Goal: Navigation & Orientation: Find specific page/section

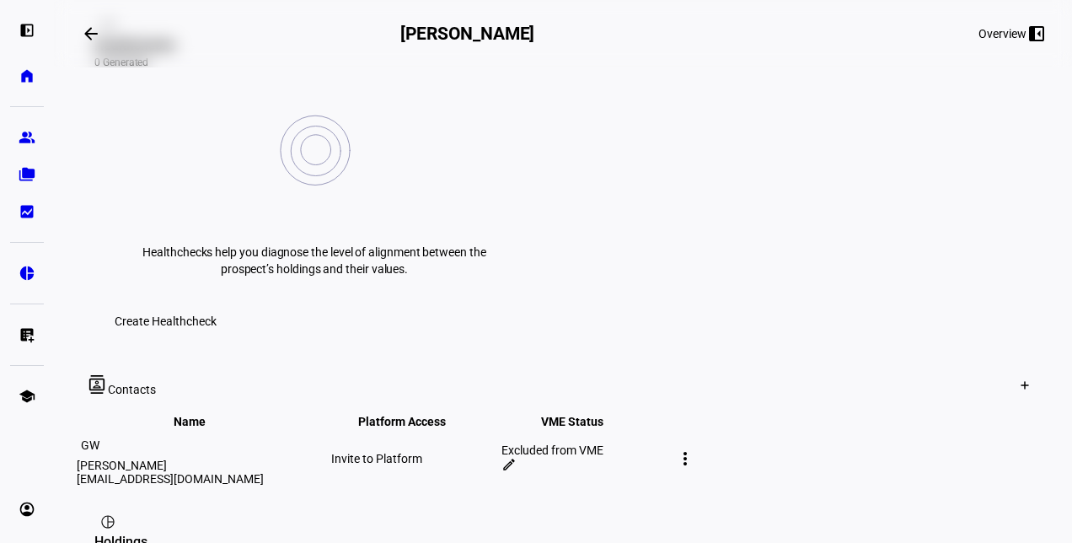
scroll to position [590, 0]
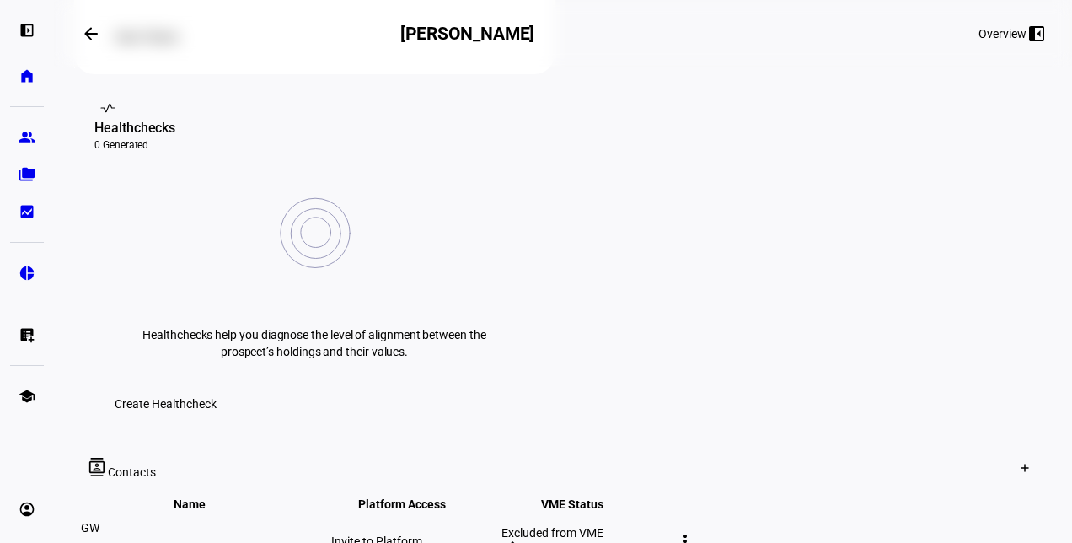
click at [695, 531] on mat-icon "more_vert" at bounding box center [685, 541] width 20 height 20
click at [265, 319] on div at bounding box center [536, 271] width 1072 height 543
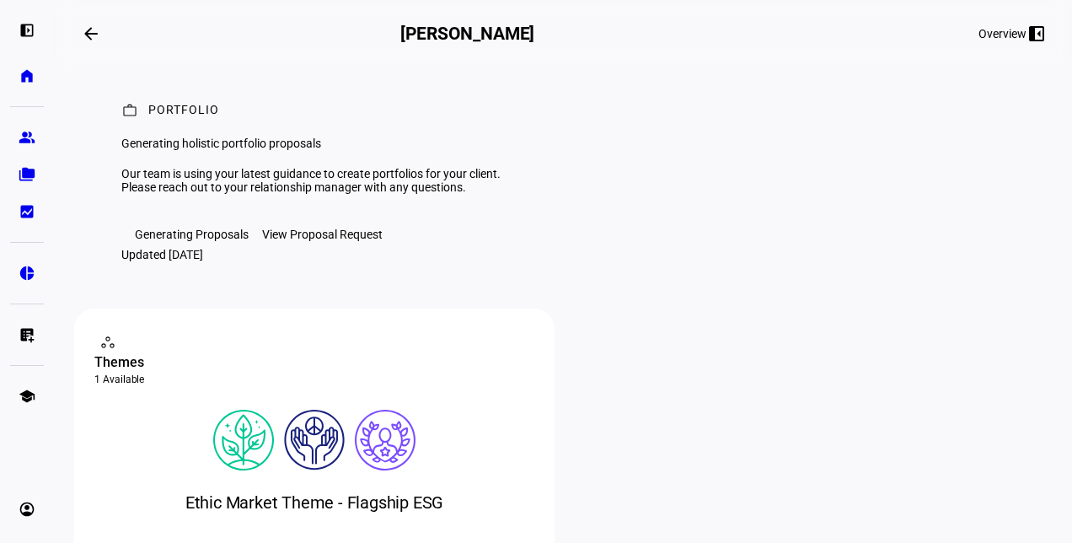
scroll to position [0, 0]
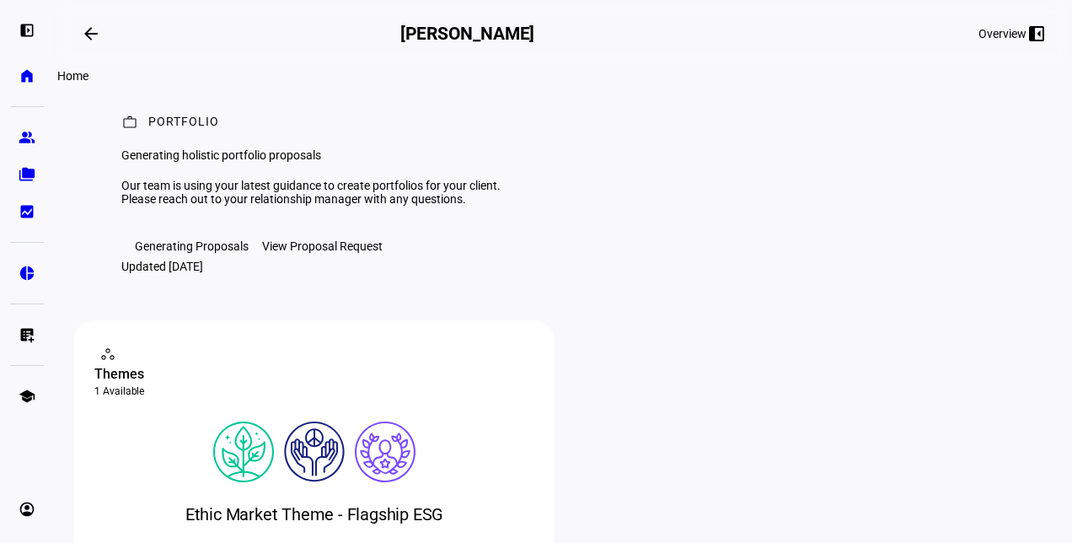
click at [22, 84] on link "home Home" at bounding box center [27, 76] width 34 height 34
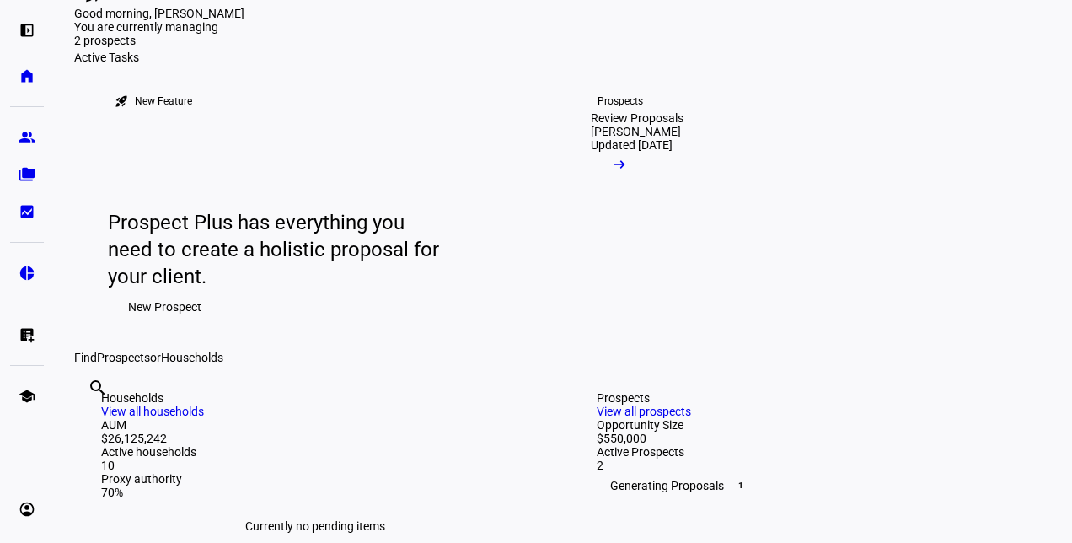
scroll to position [84, 0]
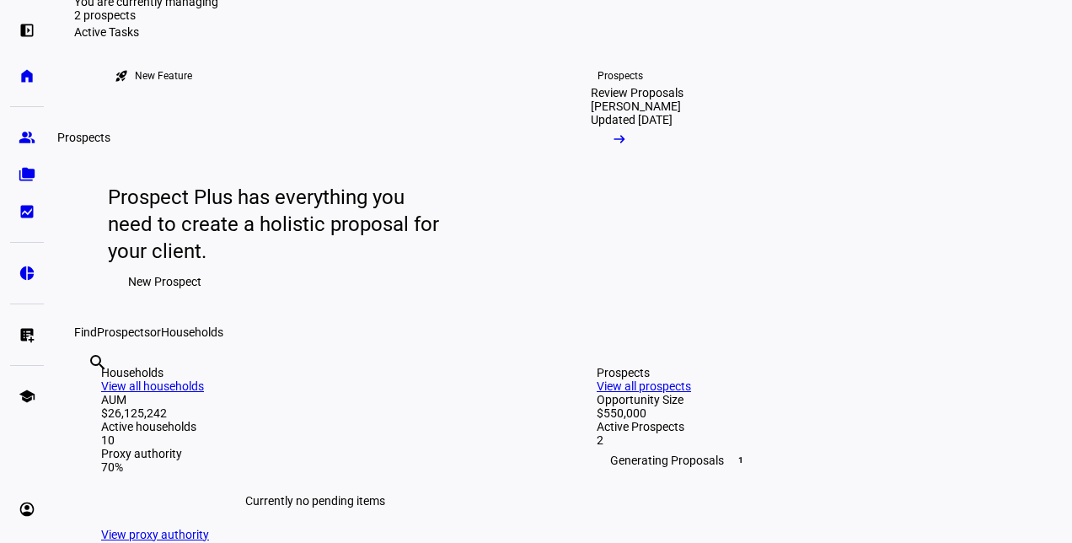
click at [24, 135] on eth-mat-symbol "group" at bounding box center [27, 137] width 17 height 17
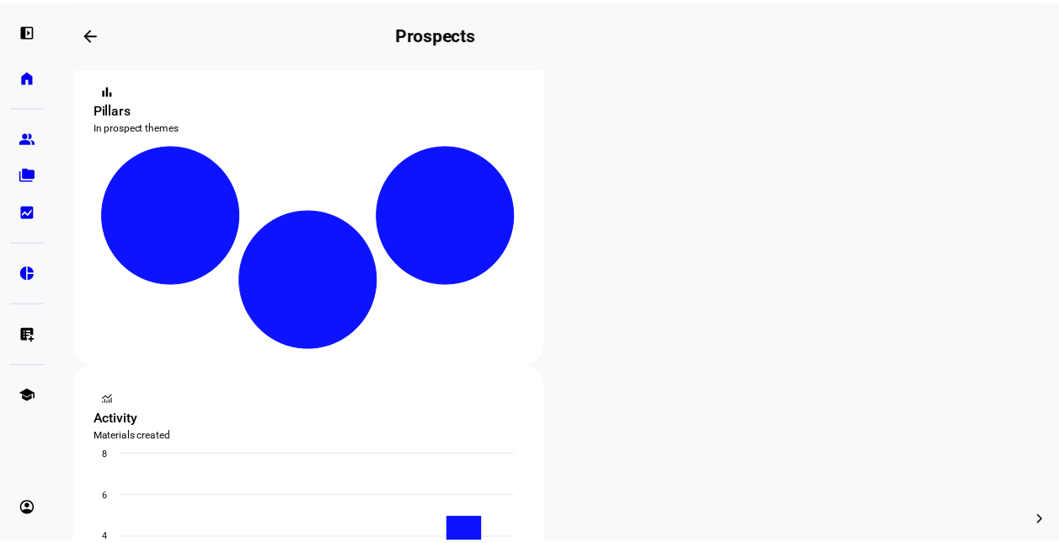
scroll to position [337, 0]
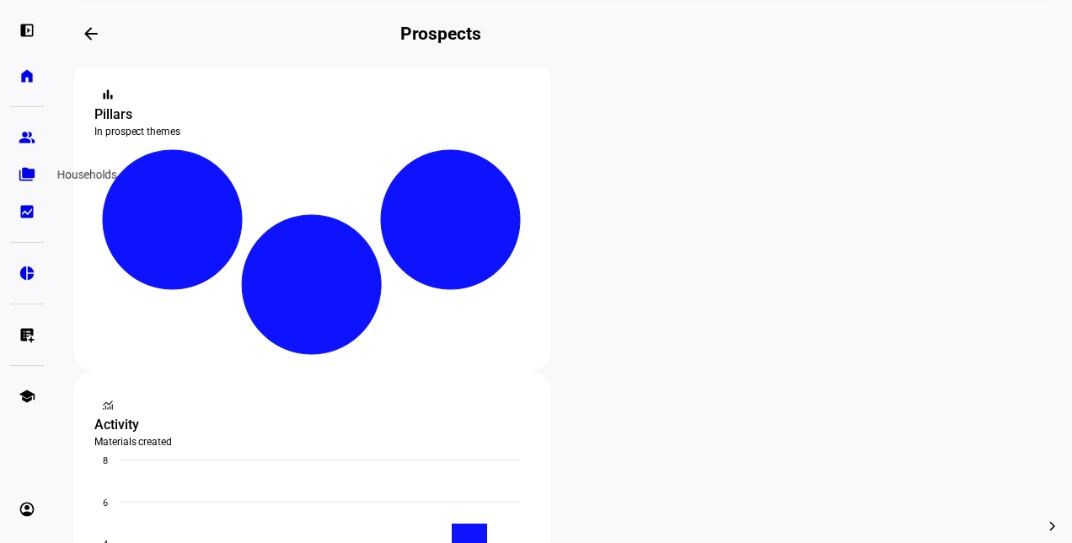
click at [19, 168] on eth-mat-symbol "folder_copy" at bounding box center [27, 174] width 17 height 17
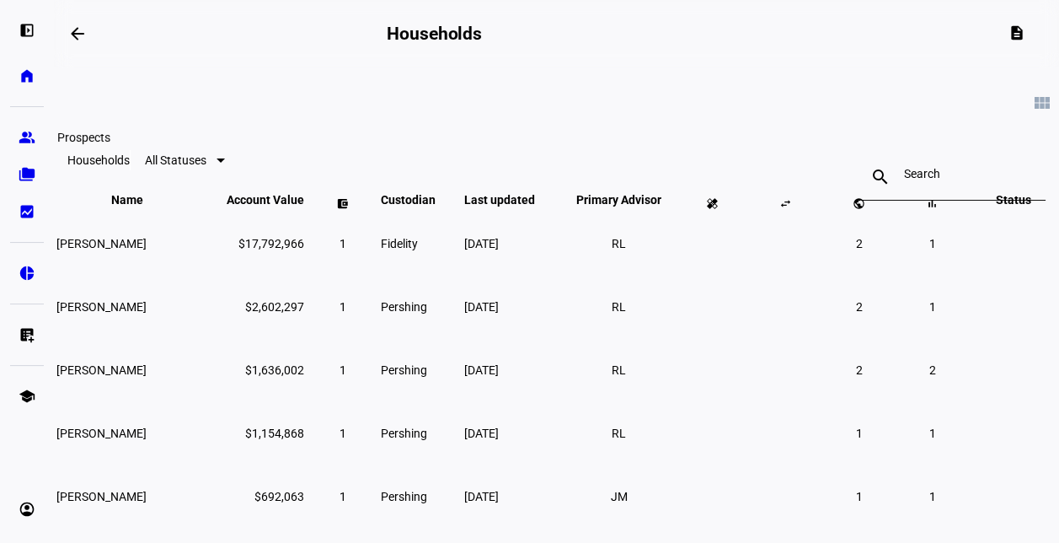
click at [18, 146] on link "group Prospects" at bounding box center [27, 137] width 34 height 34
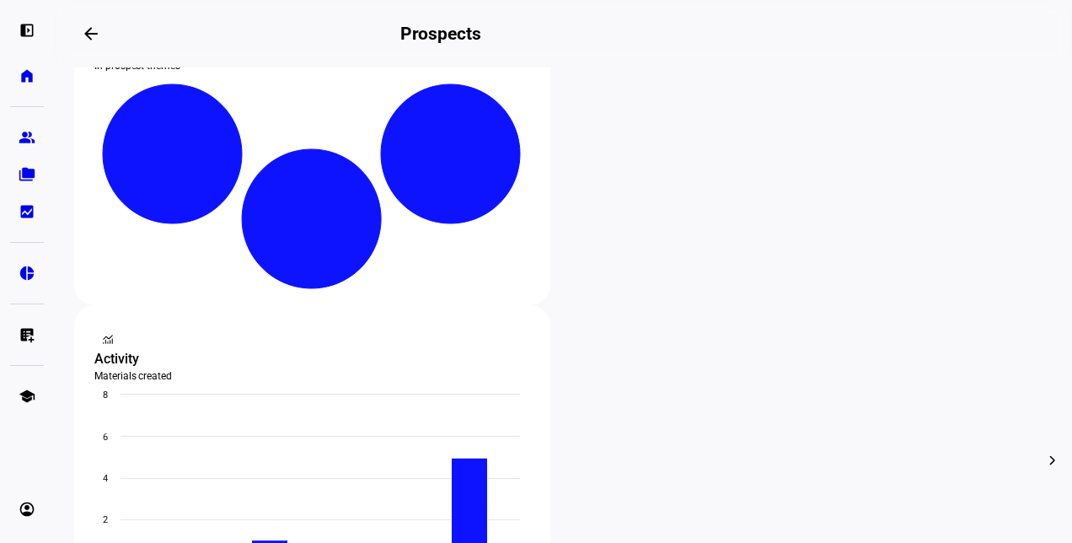
scroll to position [421, 0]
